Goal: Information Seeking & Learning: Find specific fact

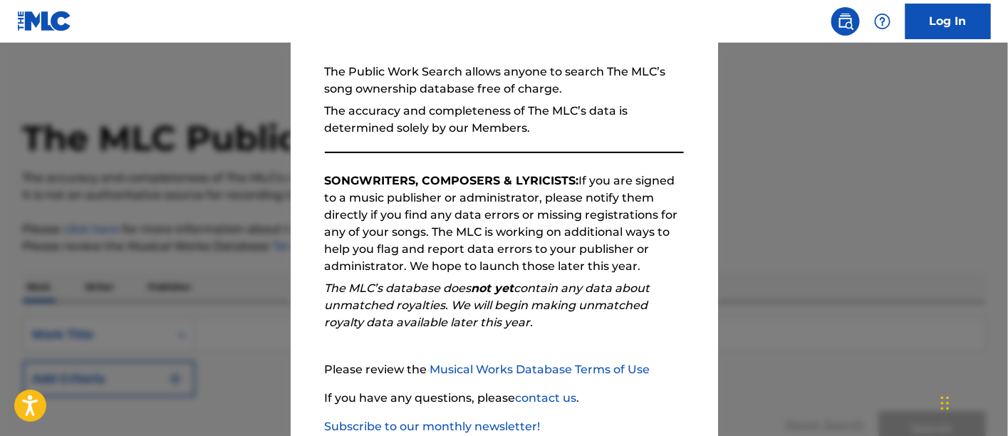
scroll to position [215, 0]
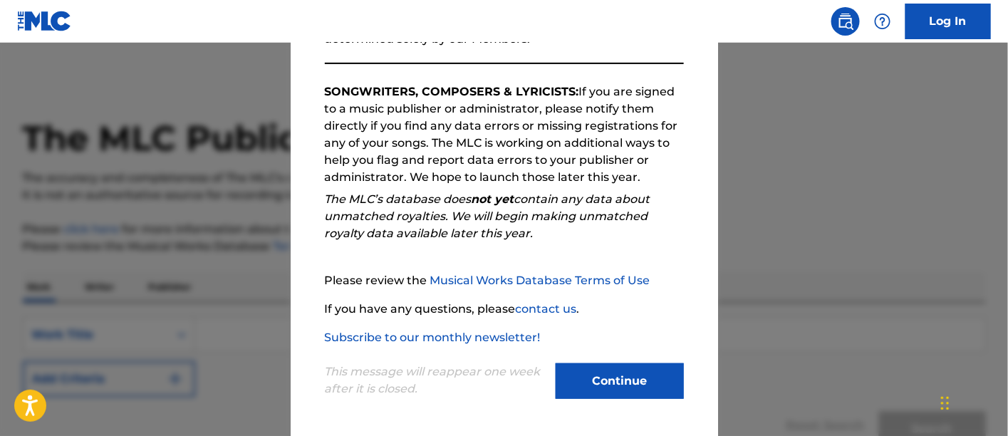
click at [602, 382] on button "Continue" at bounding box center [620, 381] width 128 height 36
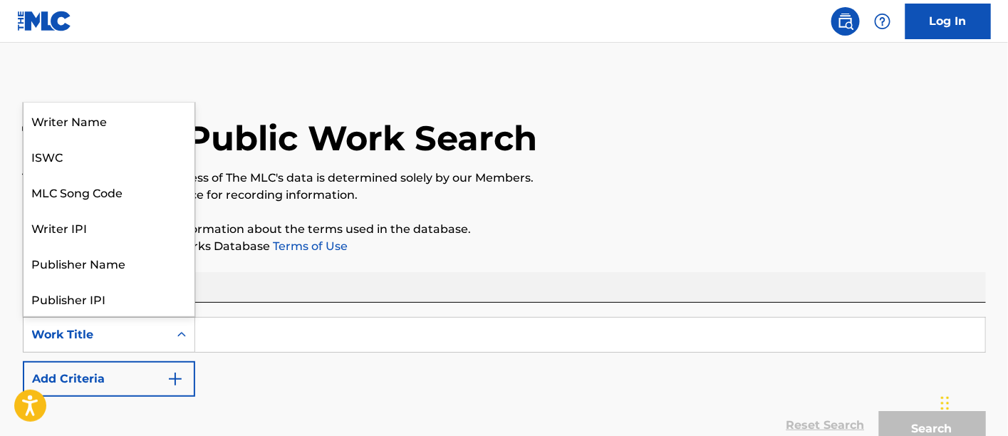
click at [105, 334] on div "Work Title" at bounding box center [96, 334] width 128 height 17
click at [101, 303] on div "Work Title" at bounding box center [109, 299] width 171 height 36
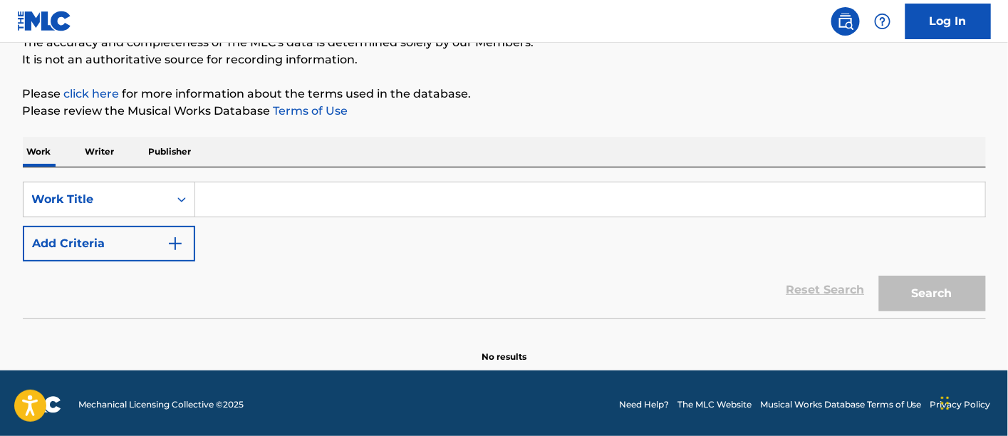
scroll to position [137, 0]
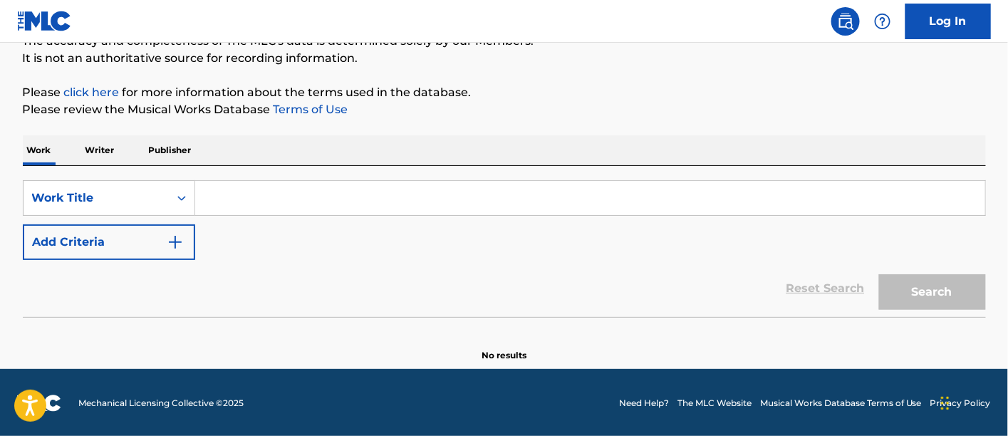
click at [228, 198] on input "Search Form" at bounding box center [590, 198] width 790 height 34
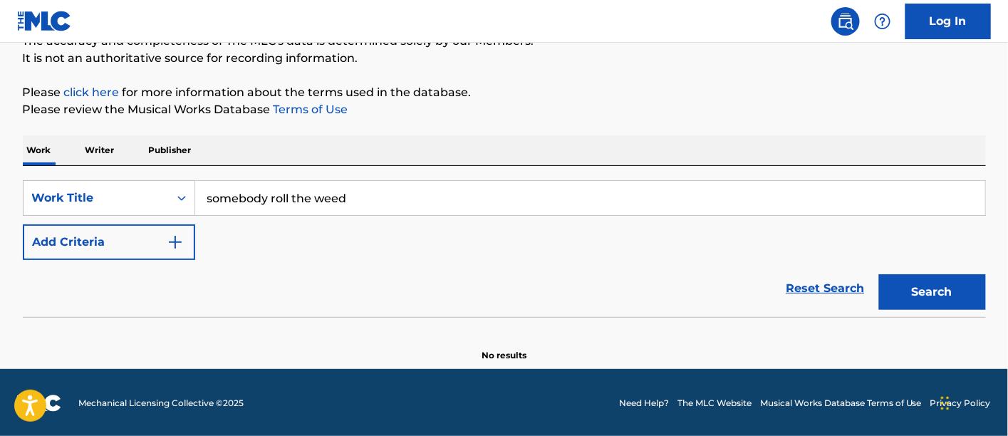
type input "somebody roll the weed"
click at [919, 287] on button "Search" at bounding box center [932, 292] width 107 height 36
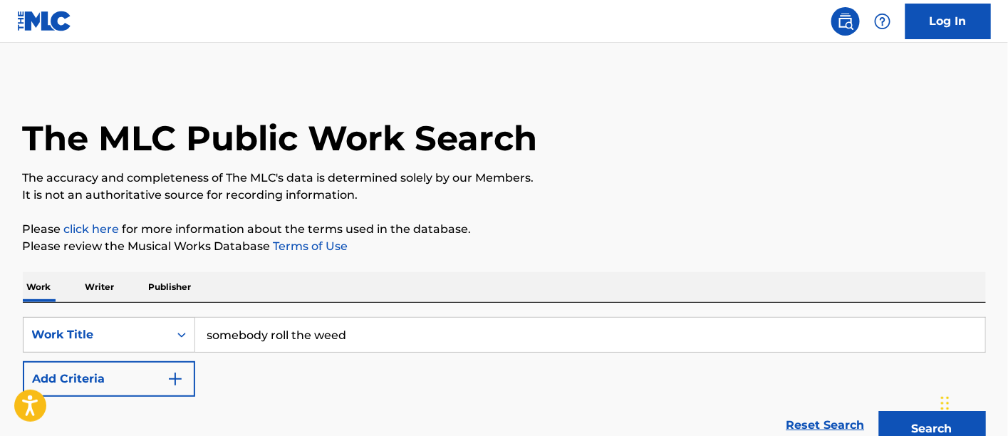
scroll to position [34, 0]
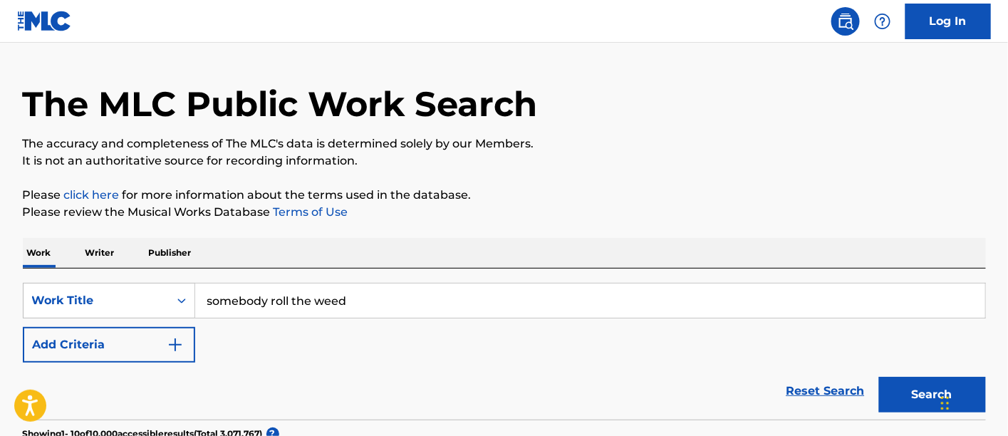
click at [181, 341] on img "Search Form" at bounding box center [175, 344] width 17 height 17
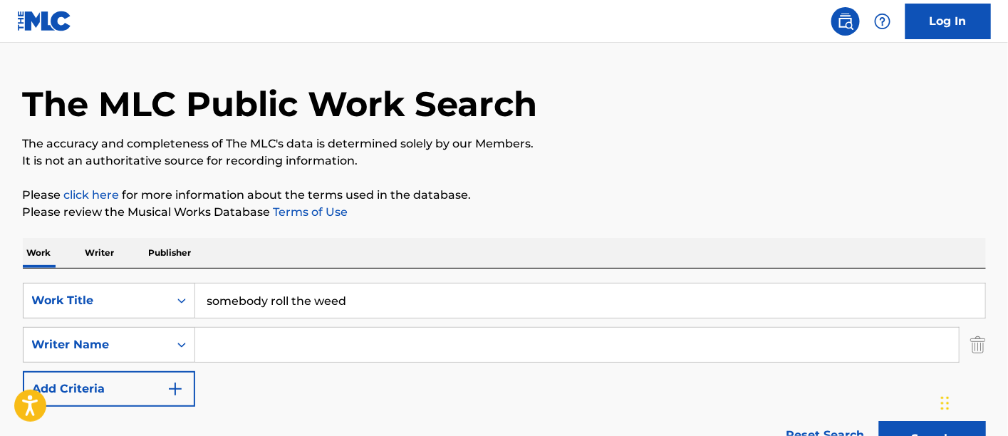
click at [232, 340] on input "Search Form" at bounding box center [577, 345] width 764 height 34
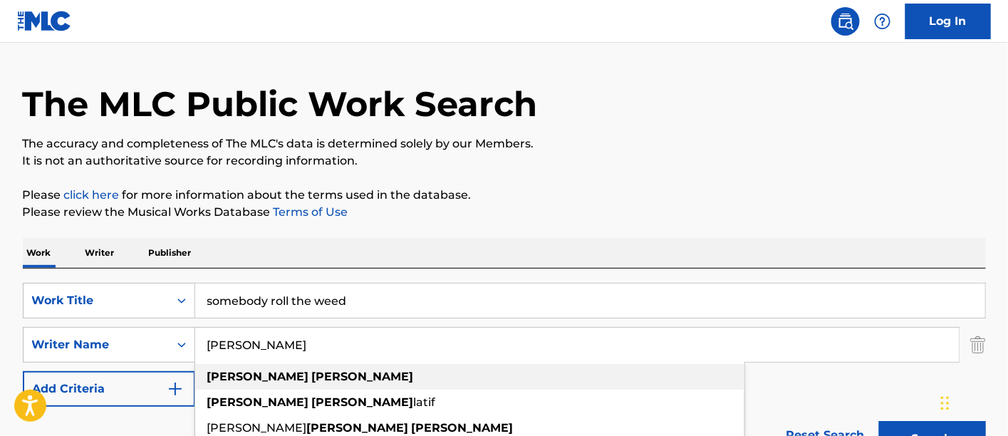
type input "[PERSON_NAME]"
click at [312, 378] on strong "[PERSON_NAME]" at bounding box center [363, 377] width 102 height 14
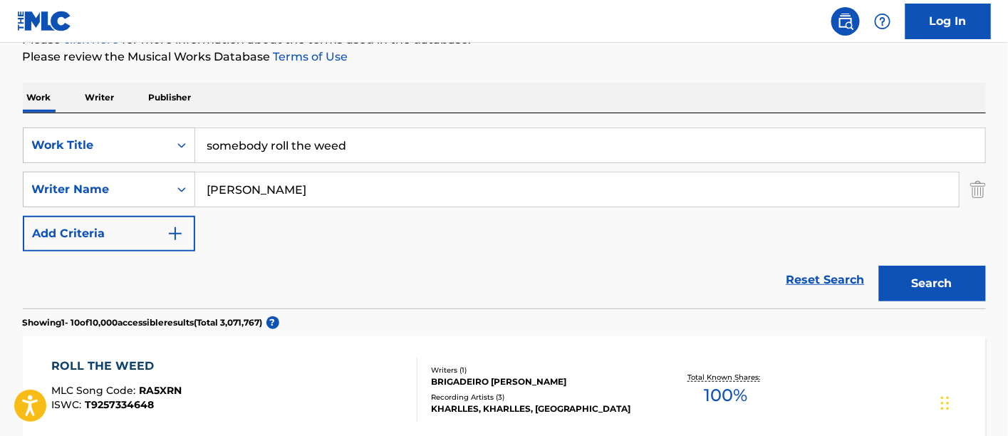
scroll to position [191, 0]
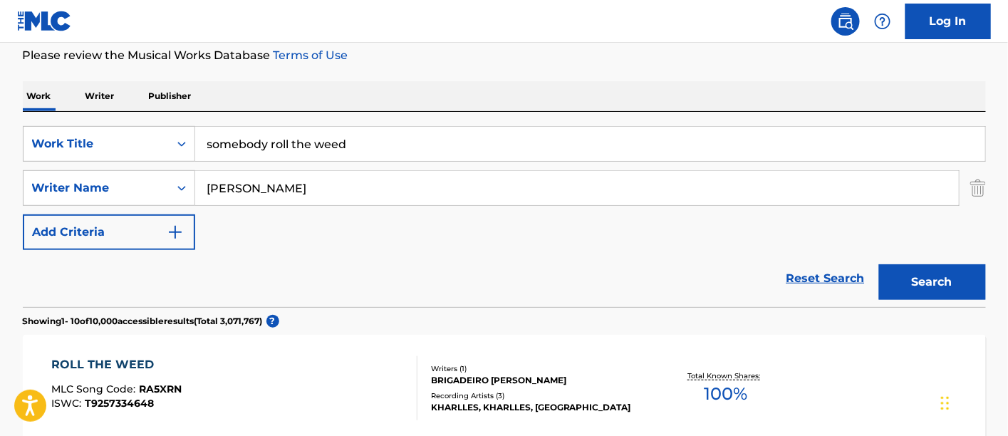
click at [930, 283] on button "Search" at bounding box center [932, 282] width 107 height 36
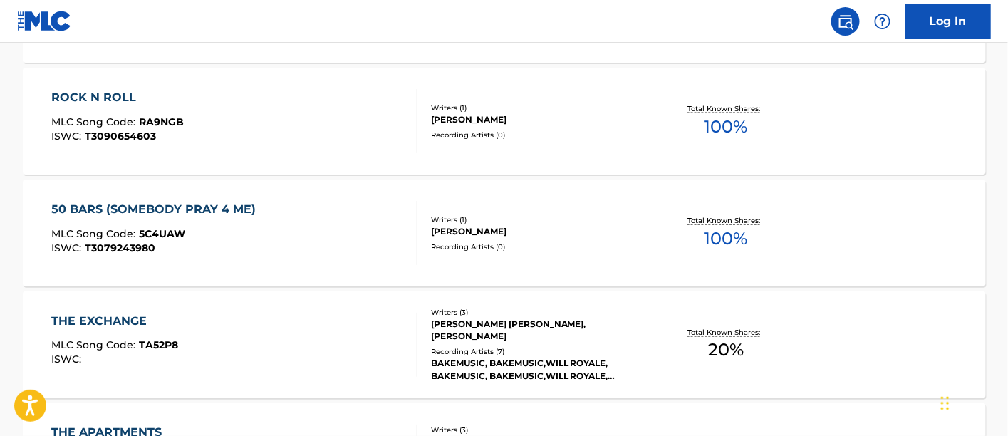
scroll to position [572, 0]
